Goal: Task Accomplishment & Management: Complete application form

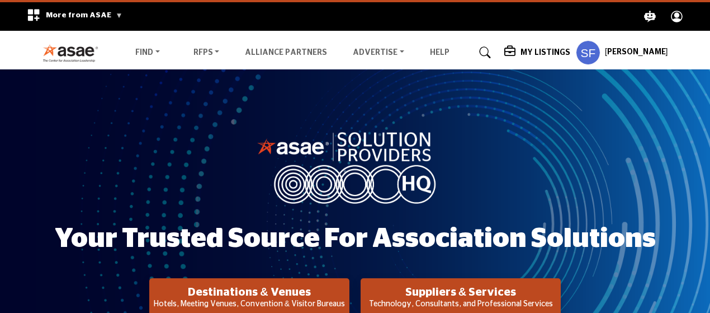
scroll to position [130, 0]
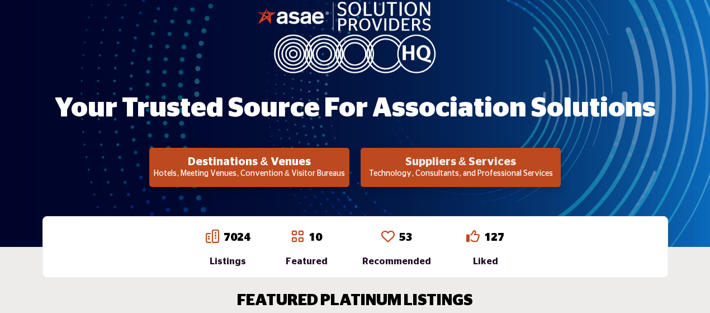
click at [505, 162] on h2 "Suppliers & Services" at bounding box center [461, 161] width 194 height 13
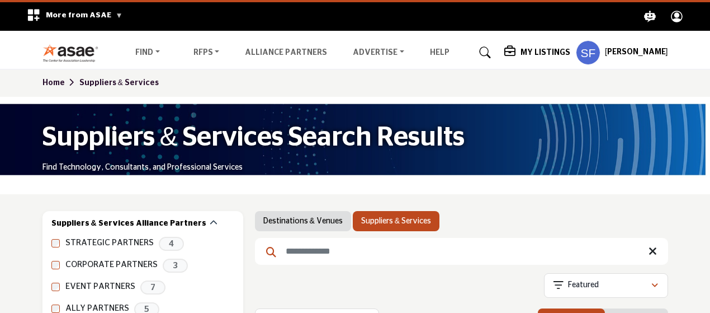
scroll to position [130, 0]
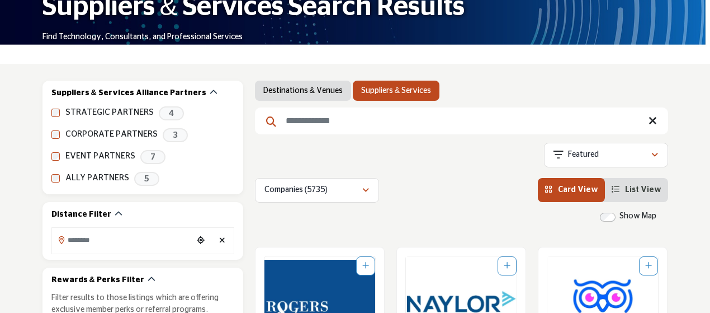
click at [319, 122] on input "Search Keyword" at bounding box center [461, 120] width 413 height 27
type input "**********"
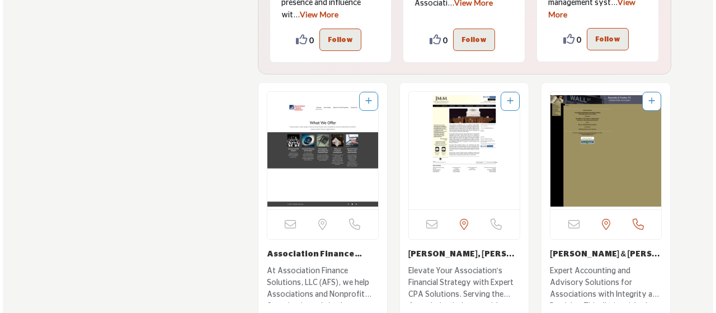
scroll to position [3001, 0]
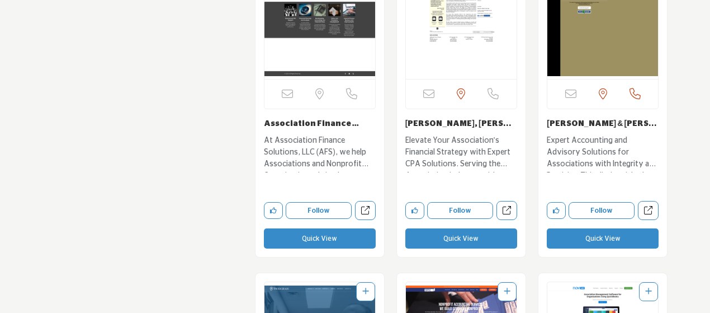
click at [337, 238] on button "Quick View" at bounding box center [320, 238] width 112 height 20
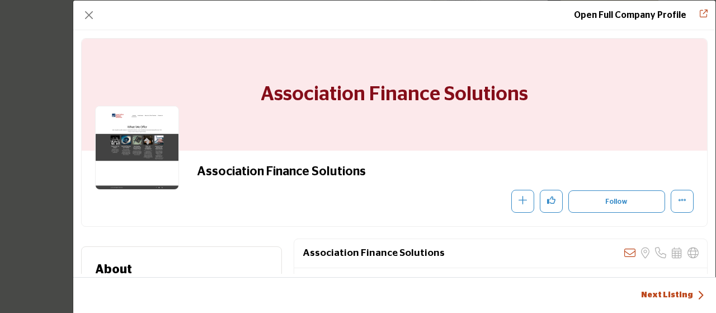
scroll to position [130, 0]
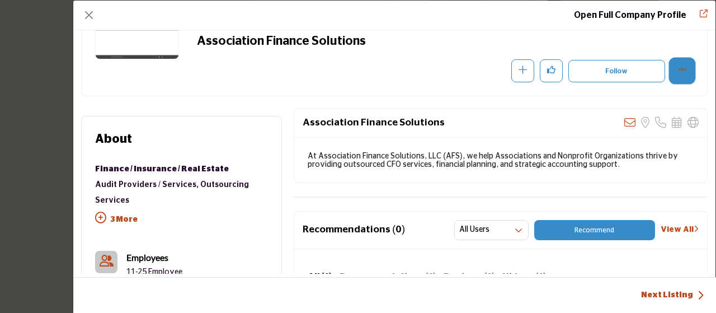
click at [681, 65] on button "More Options" at bounding box center [682, 70] width 23 height 23
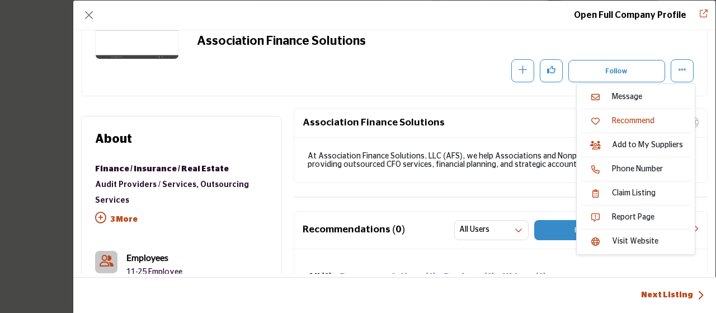
click at [433, 84] on div "Association Finance Solutions Recommend" at bounding box center [394, 57] width 625 height 75
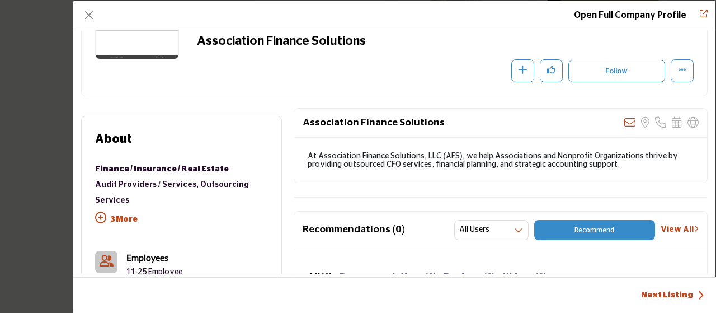
scroll to position [0, 0]
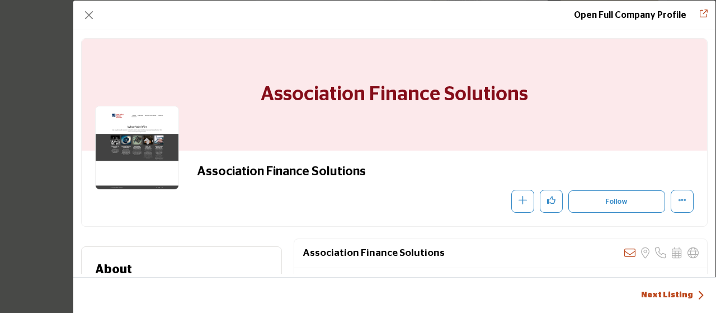
drag, startPoint x: 149, startPoint y: 138, endPoint x: 192, endPoint y: 133, distance: 43.4
click at [149, 138] on img "Company Data Modal" at bounding box center [137, 148] width 84 height 84
click at [654, 17] on link "Open Full Company Profile" at bounding box center [630, 15] width 112 height 9
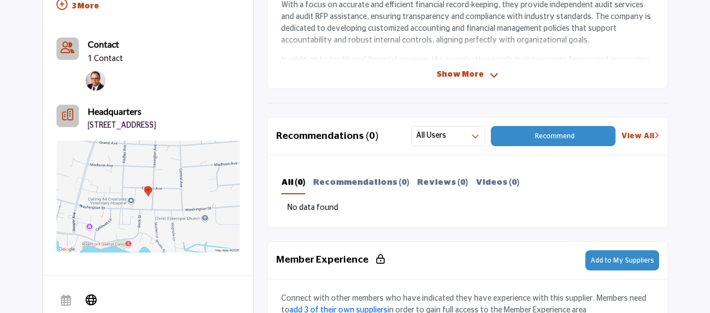
scroll to position [372, 0]
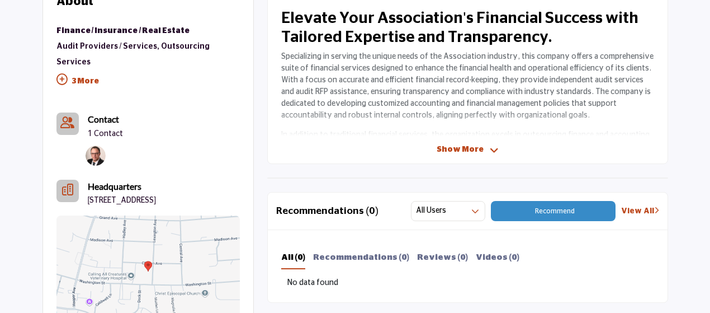
click at [475, 145] on span "Show More" at bounding box center [460, 150] width 47 height 12
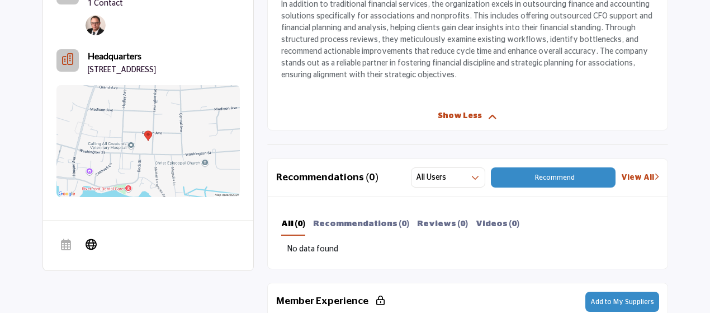
scroll to position [634, 0]
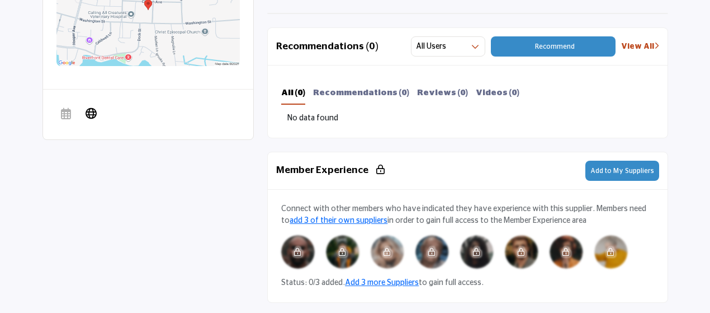
click at [613, 177] on button "Add to My Suppliers" at bounding box center [623, 171] width 74 height 20
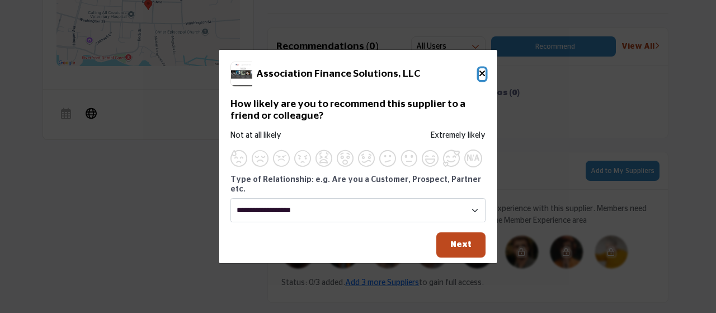
click at [484, 77] on icon "Close" at bounding box center [482, 73] width 7 height 9
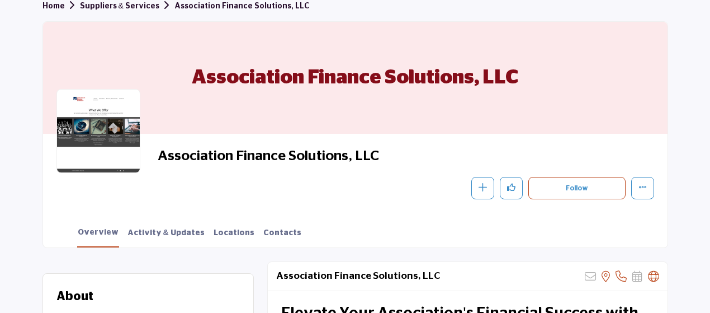
scroll to position [209, 0]
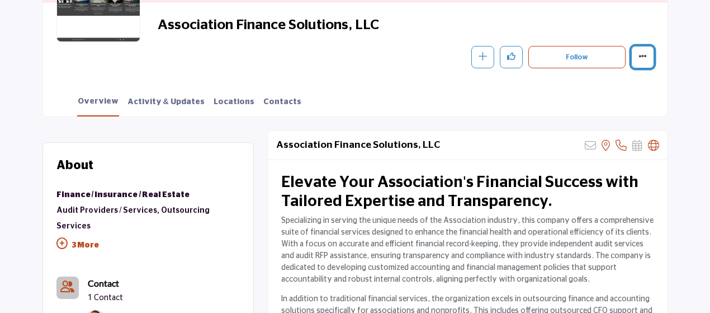
click at [654, 59] on button "More details" at bounding box center [642, 57] width 23 height 23
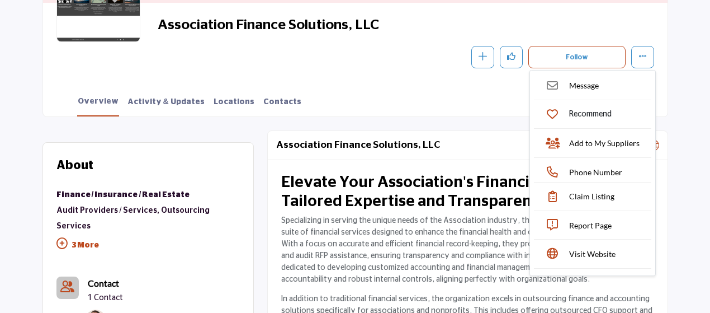
click at [435, 155] on div "Association Finance Solutions, LLC Sorry, but this listing is on a subscription…" at bounding box center [467, 145] width 399 height 29
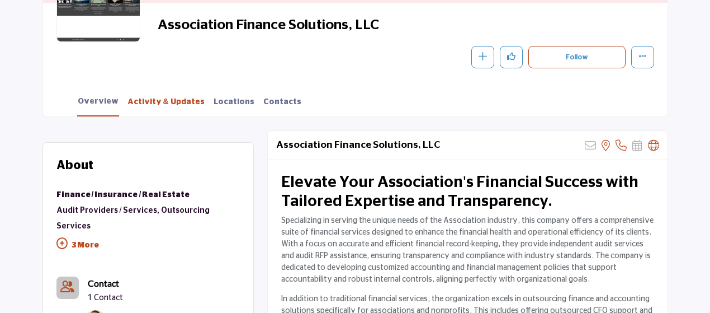
click at [148, 101] on link "Activity & Updates" at bounding box center [166, 106] width 78 height 20
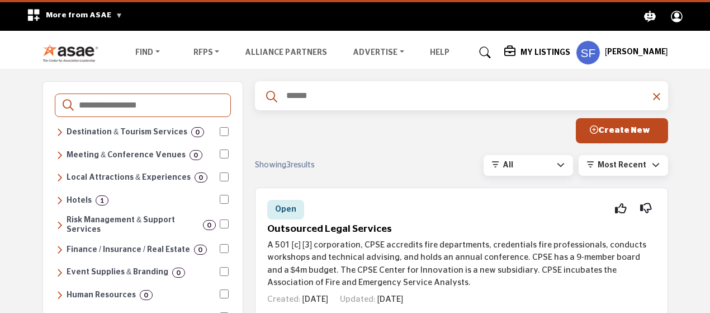
click at [155, 106] on input "Search Categories" at bounding box center [150, 105] width 145 height 15
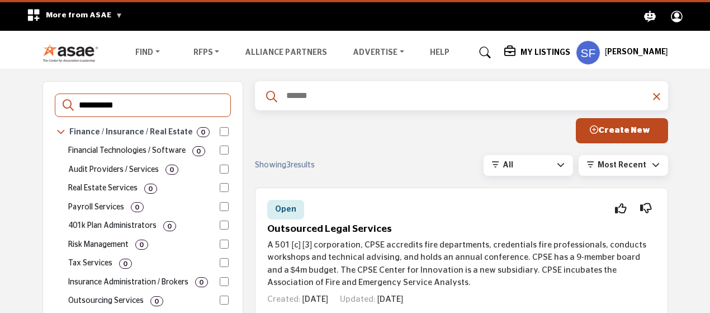
type input "**********"
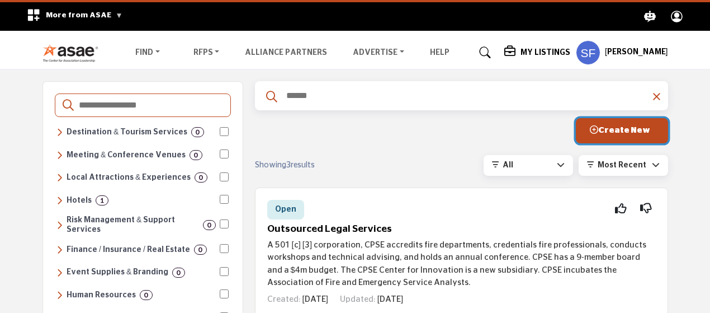
click at [620, 125] on button "Create New" at bounding box center [622, 130] width 92 height 25
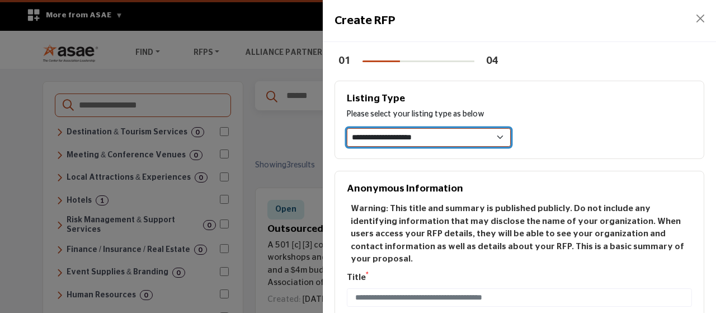
click at [404, 140] on select "**********" at bounding box center [429, 137] width 164 height 19
select select "**********"
click at [347, 128] on select "**********" at bounding box center [429, 137] width 164 height 19
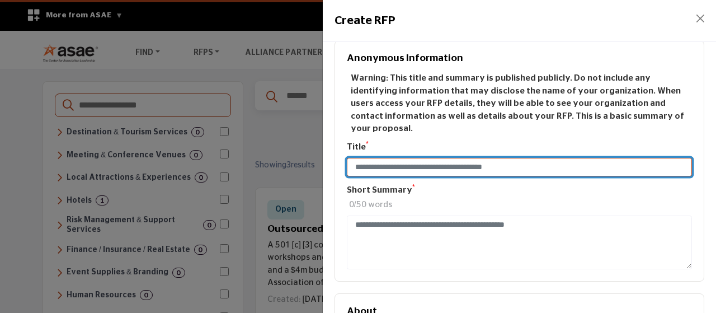
click at [404, 158] on input "Enter Title e.g. New CRM for Medium Sized Org" at bounding box center [519, 167] width 345 height 19
click at [506, 158] on input "**********" at bounding box center [519, 167] width 345 height 19
type input "**********"
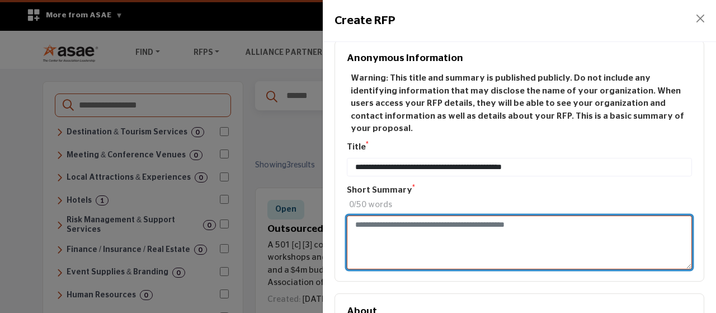
click at [478, 218] on textarea "Enter Short Summary e.g. New CRM for Medium Sized Org" at bounding box center [519, 242] width 345 height 54
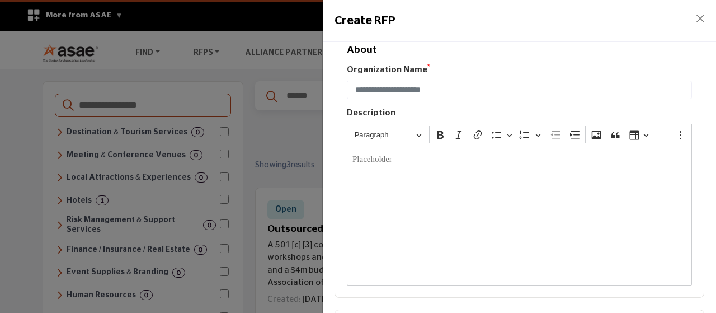
scroll to position [261, 0]
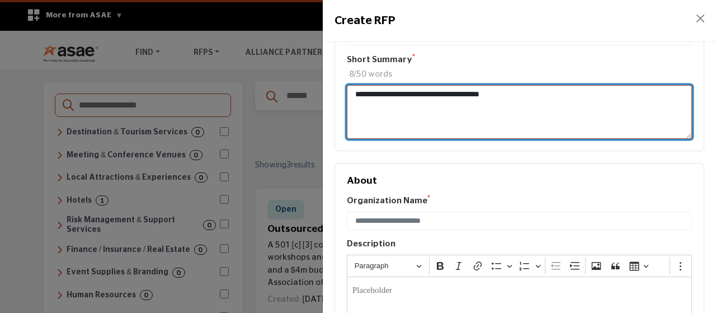
type textarea "**********"
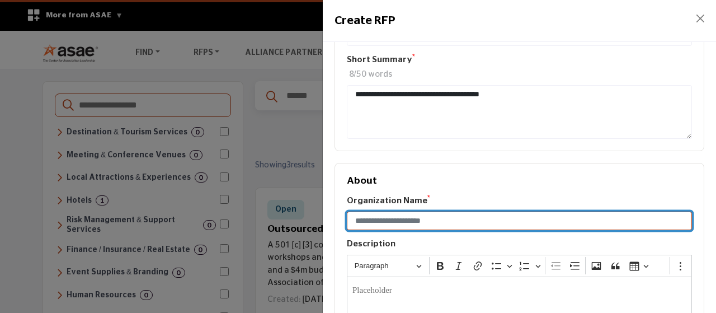
click at [478, 211] on input "Enter organization name" at bounding box center [519, 220] width 345 height 19
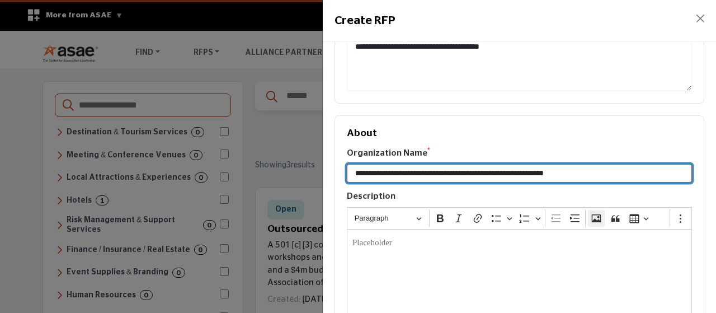
scroll to position [300, 0]
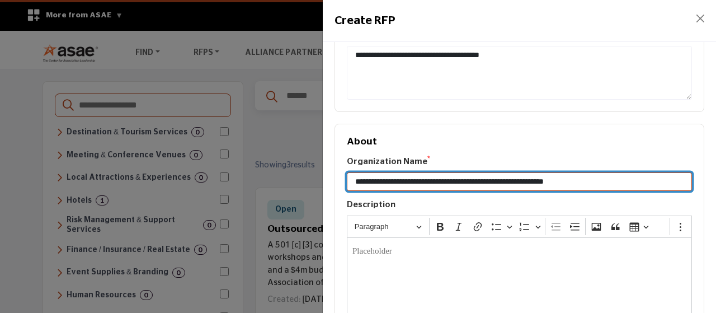
type input "**********"
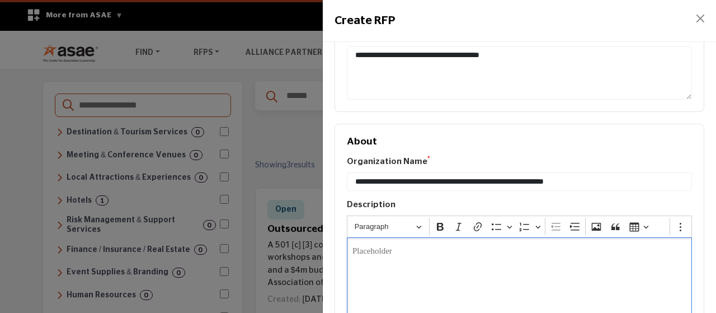
click at [426, 245] on p "Editor editing area: main" at bounding box center [519, 251] width 334 height 13
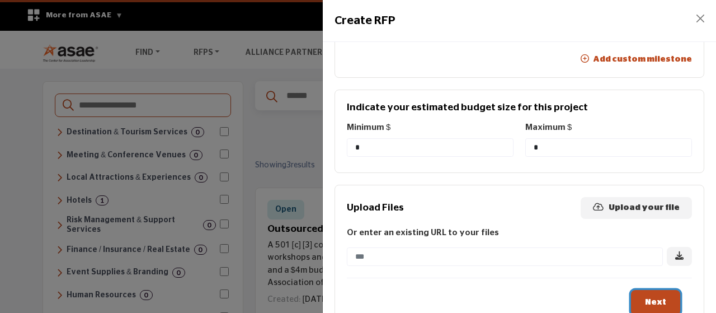
click at [648, 298] on span "Next" at bounding box center [655, 302] width 21 height 8
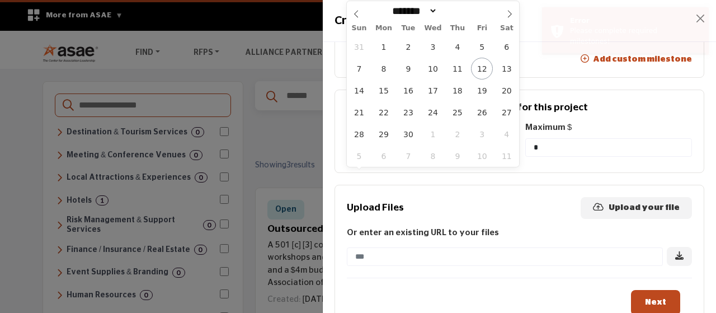
scroll to position [650, 0]
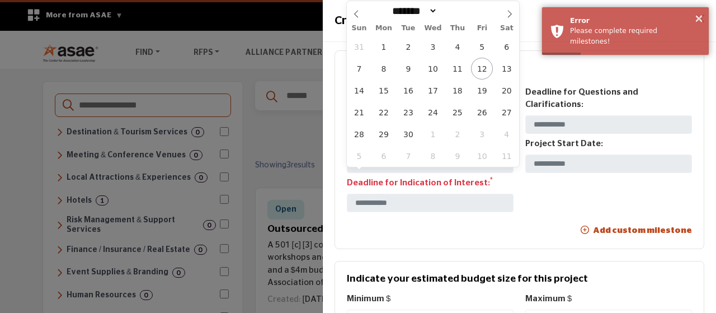
click at [529, 214] on div "Key Goals and Milestones Use this area to provide some sort of indication of yo…" at bounding box center [519, 149] width 370 height 199
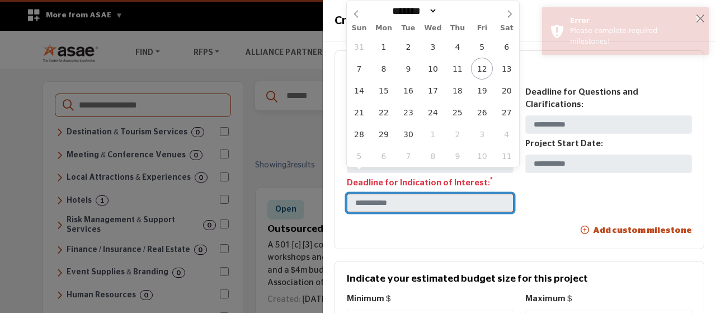
click at [462, 194] on input "text" at bounding box center [430, 203] width 167 height 19
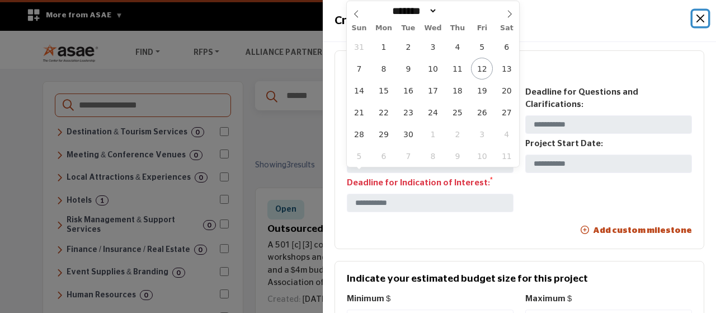
click at [480, 91] on span "19" at bounding box center [482, 90] width 22 height 22
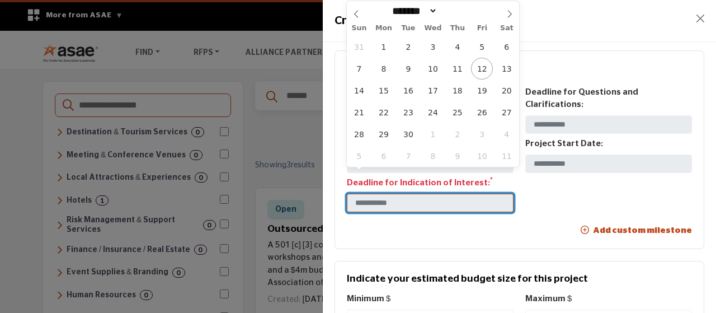
type input "********"
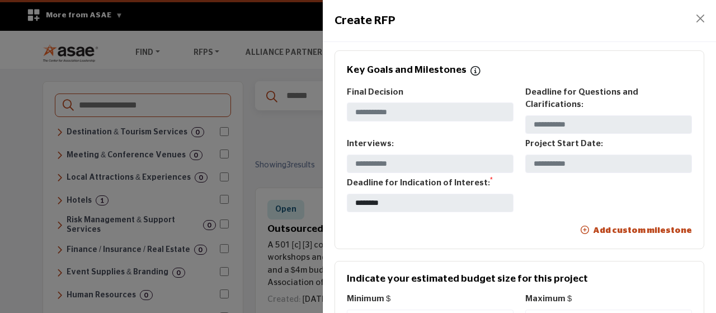
click at [529, 185] on div "Final Decision Deadline for Questions and Clarifications: Interviews: Project S…" at bounding box center [519, 151] width 357 height 130
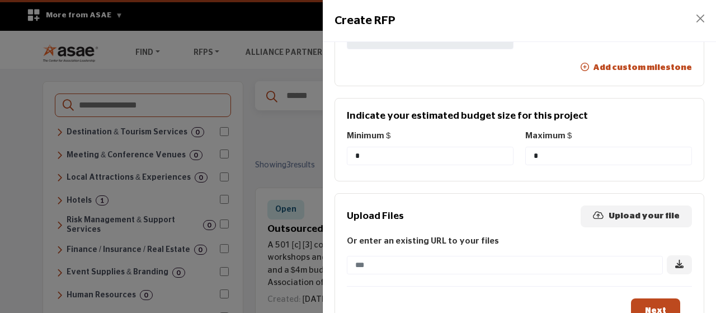
scroll to position [822, 0]
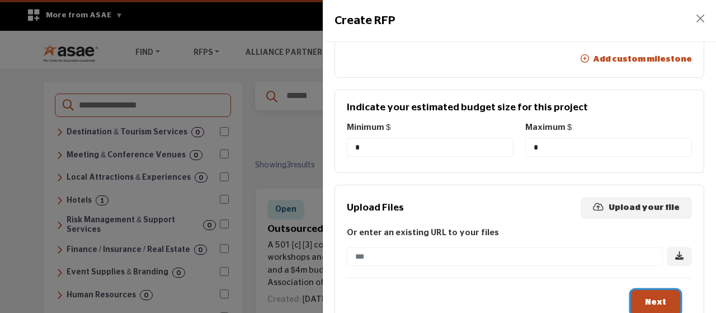
click at [644, 290] on button "Next" at bounding box center [655, 302] width 49 height 25
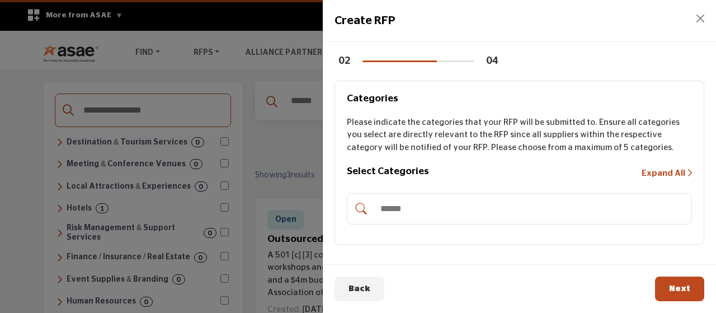
click at [563, 211] on input "Search Category" at bounding box center [531, 208] width 312 height 25
click at [654, 171] on span "Expand All" at bounding box center [663, 173] width 44 height 8
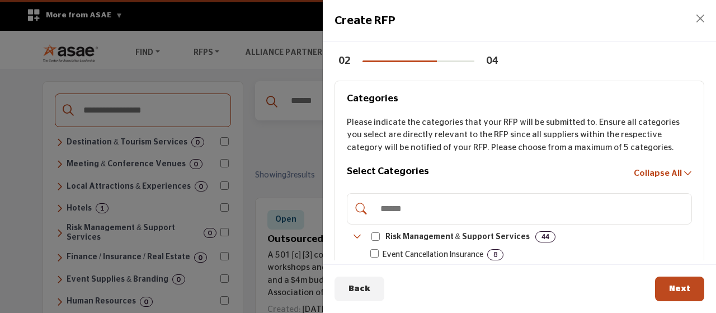
click at [654, 171] on span "Collapse All" at bounding box center [658, 173] width 48 height 8
click at [492, 195] on div at bounding box center [519, 208] width 345 height 31
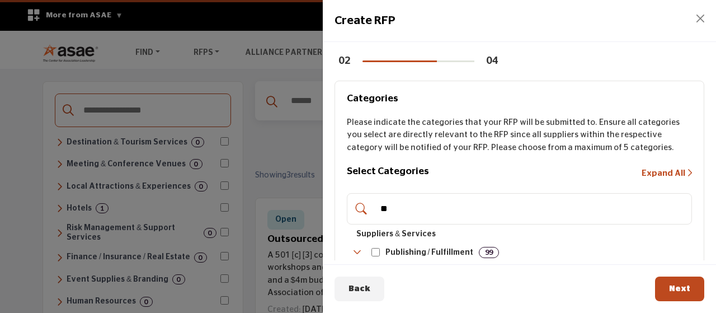
type input "*"
click at [449, 202] on input "***" at bounding box center [531, 208] width 312 height 25
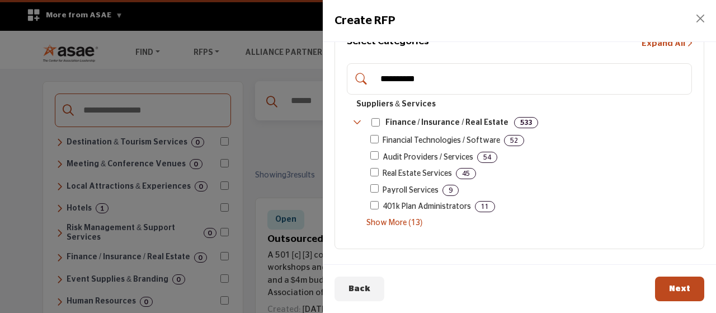
type input "**********"
drag, startPoint x: 400, startPoint y: 226, endPoint x: 427, endPoint y: 219, distance: 27.8
click at [400, 226] on span "Show More (13)" at bounding box center [528, 223] width 325 height 12
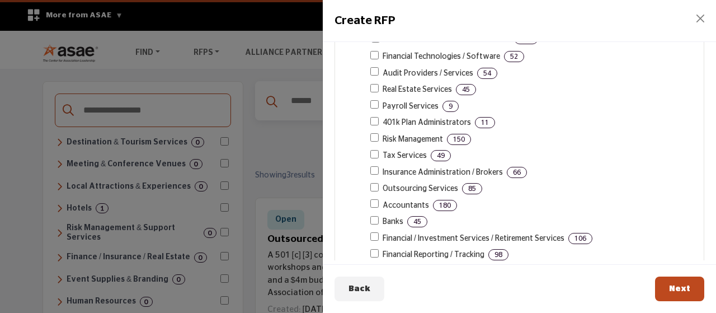
scroll to position [344, 0]
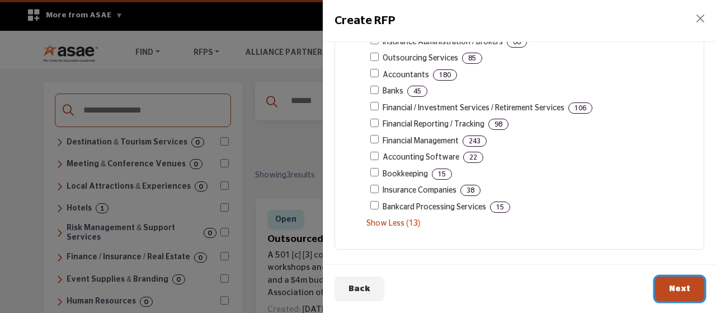
click at [680, 281] on button "Next" at bounding box center [679, 288] width 49 height 25
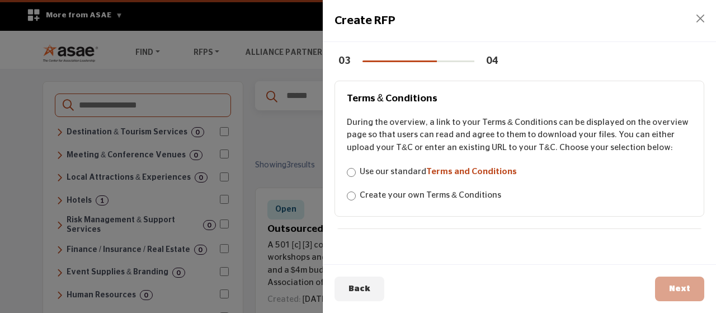
click at [675, 288] on div "Next" at bounding box center [679, 288] width 49 height 25
click at [465, 174] on span "Terms and Conditions" at bounding box center [471, 171] width 91 height 8
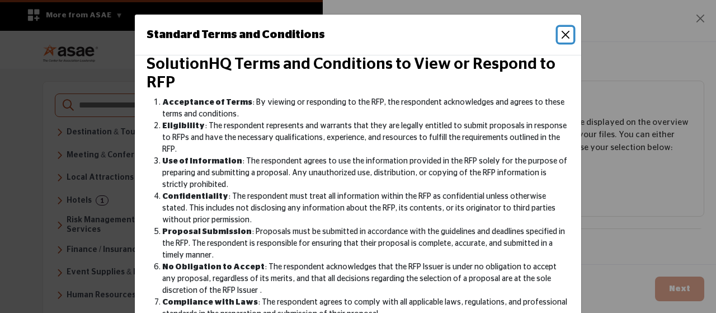
click at [564, 34] on button "Close" at bounding box center [566, 35] width 16 height 16
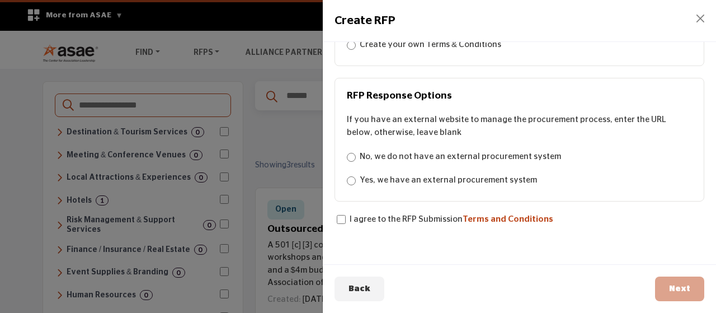
scroll to position [158, 0]
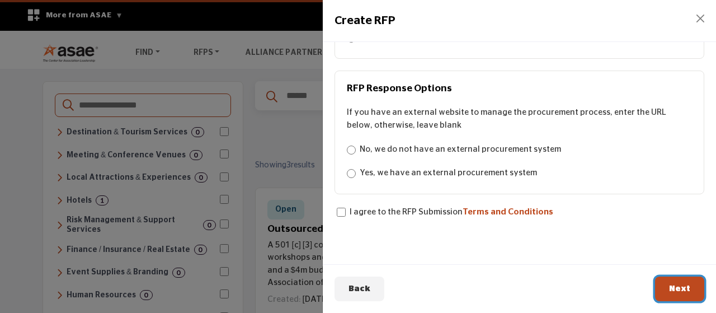
click at [678, 287] on span "Next" at bounding box center [679, 288] width 21 height 8
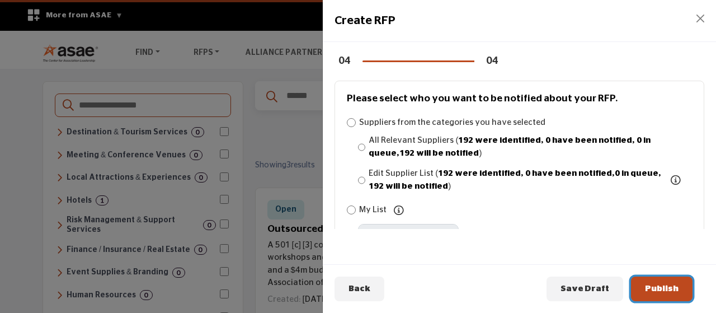
click at [672, 289] on span "Publish" at bounding box center [662, 288] width 34 height 8
